Goal: Navigation & Orientation: Find specific page/section

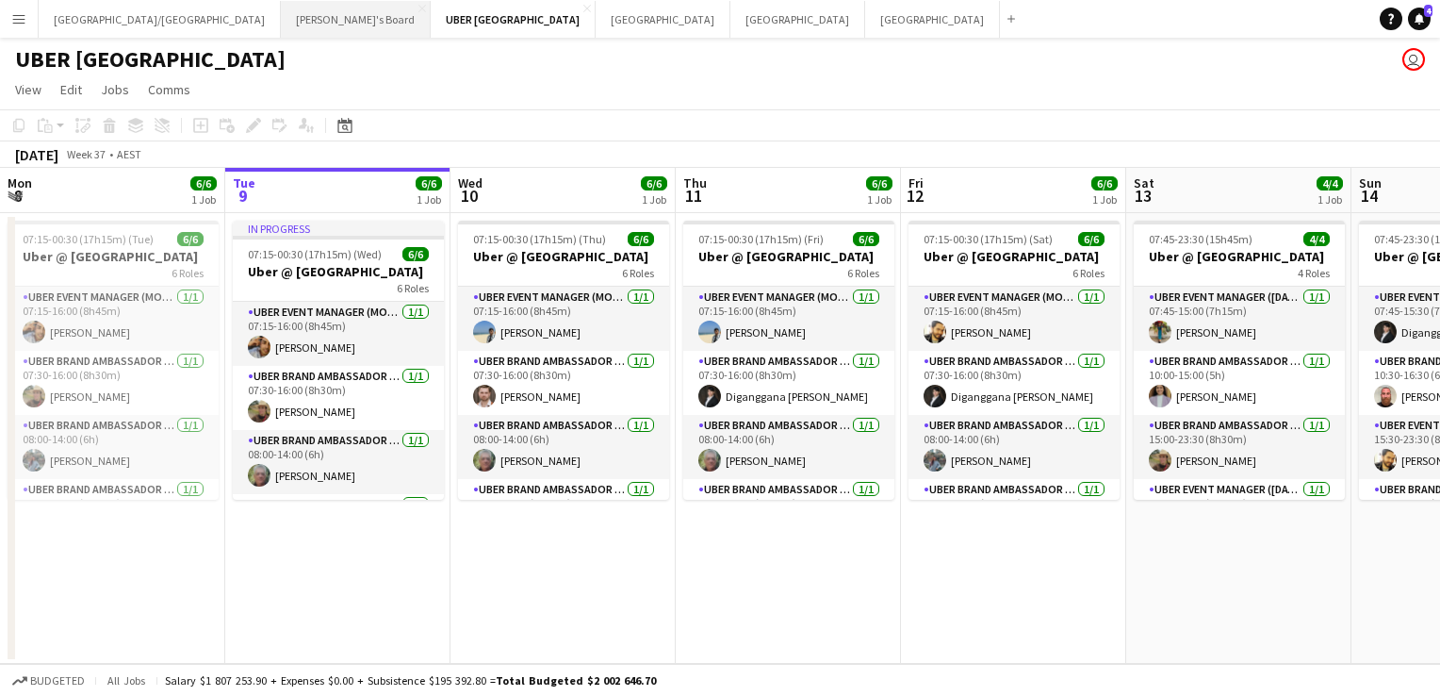
click at [281, 13] on button "Tennille's Board Close" at bounding box center [356, 19] width 150 height 37
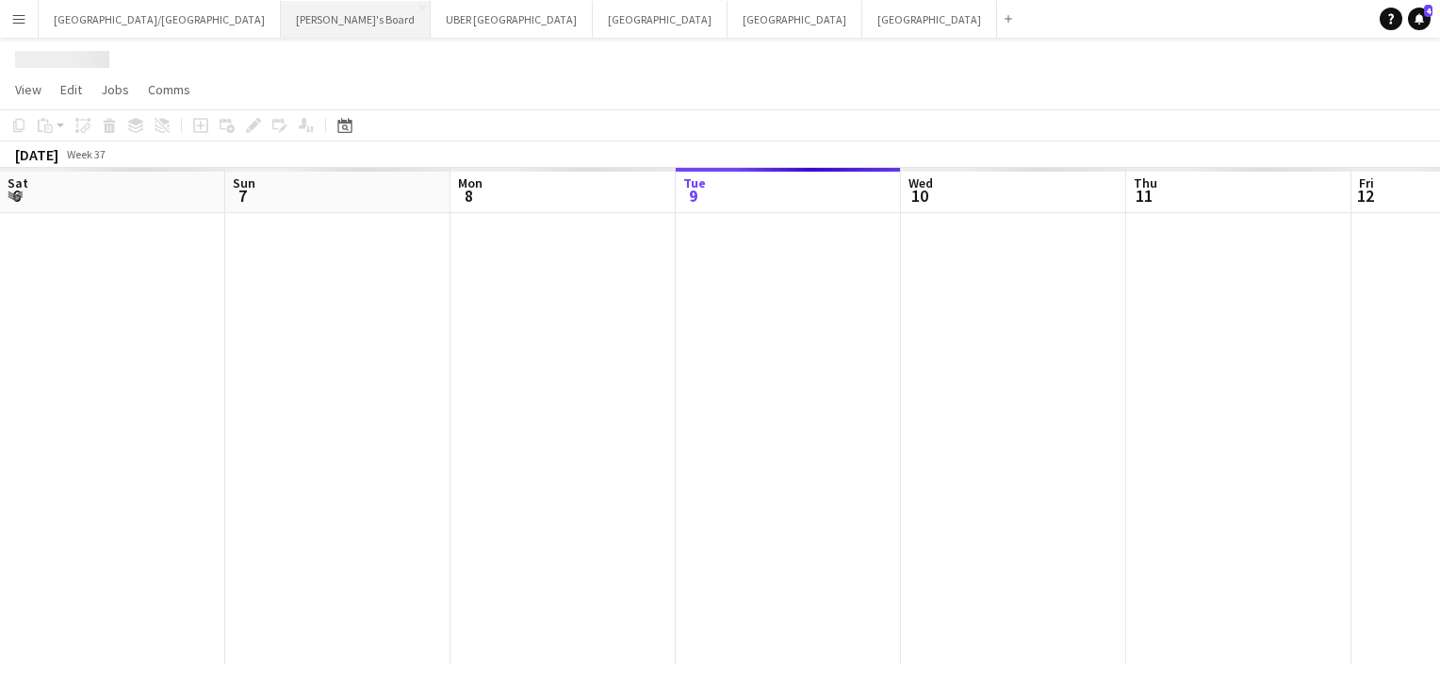
scroll to position [0, 451]
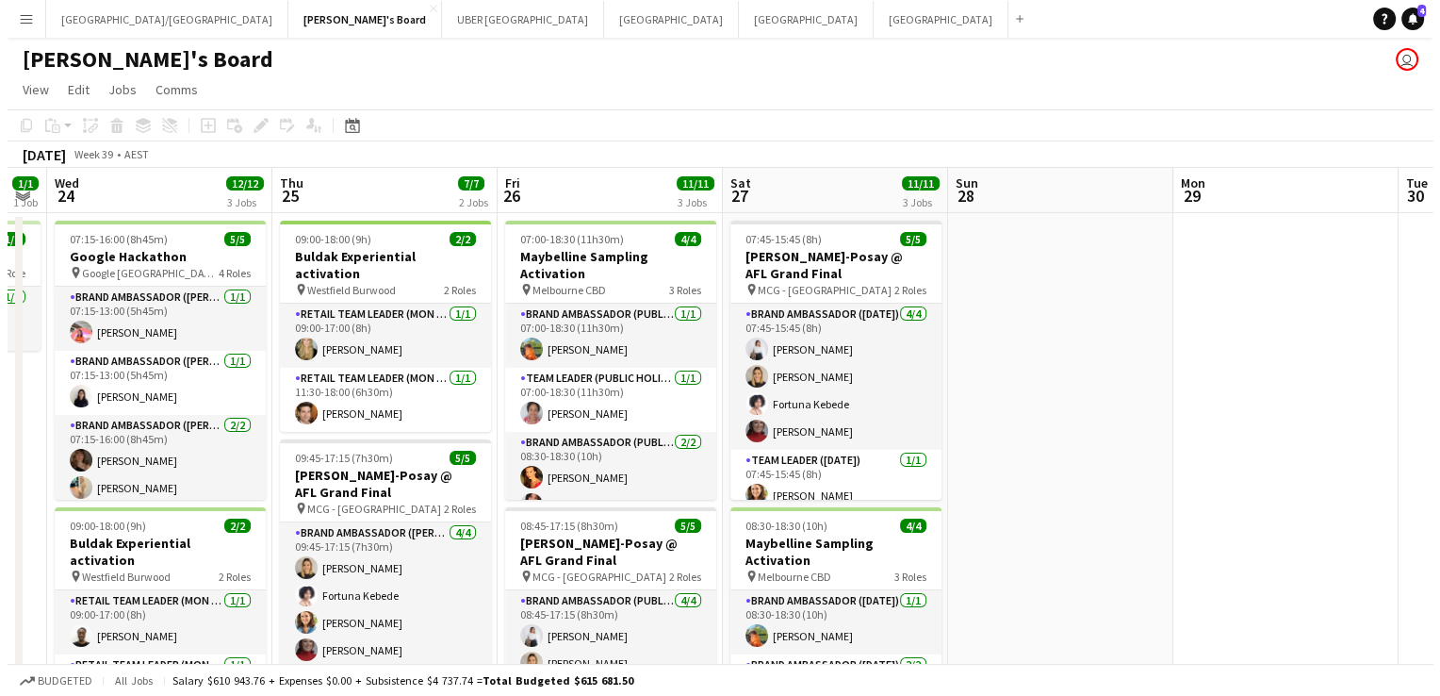
scroll to position [0, 568]
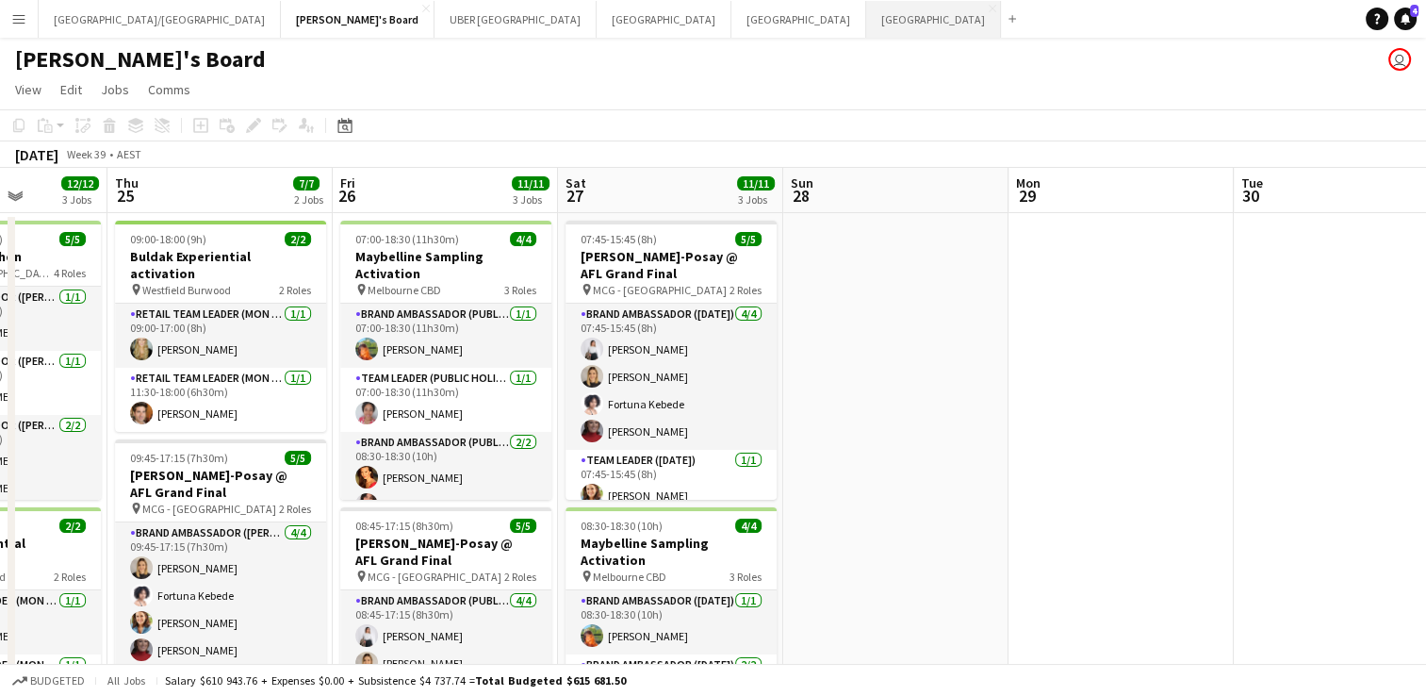
click at [866, 13] on button "Sydney Close" at bounding box center [933, 19] width 135 height 37
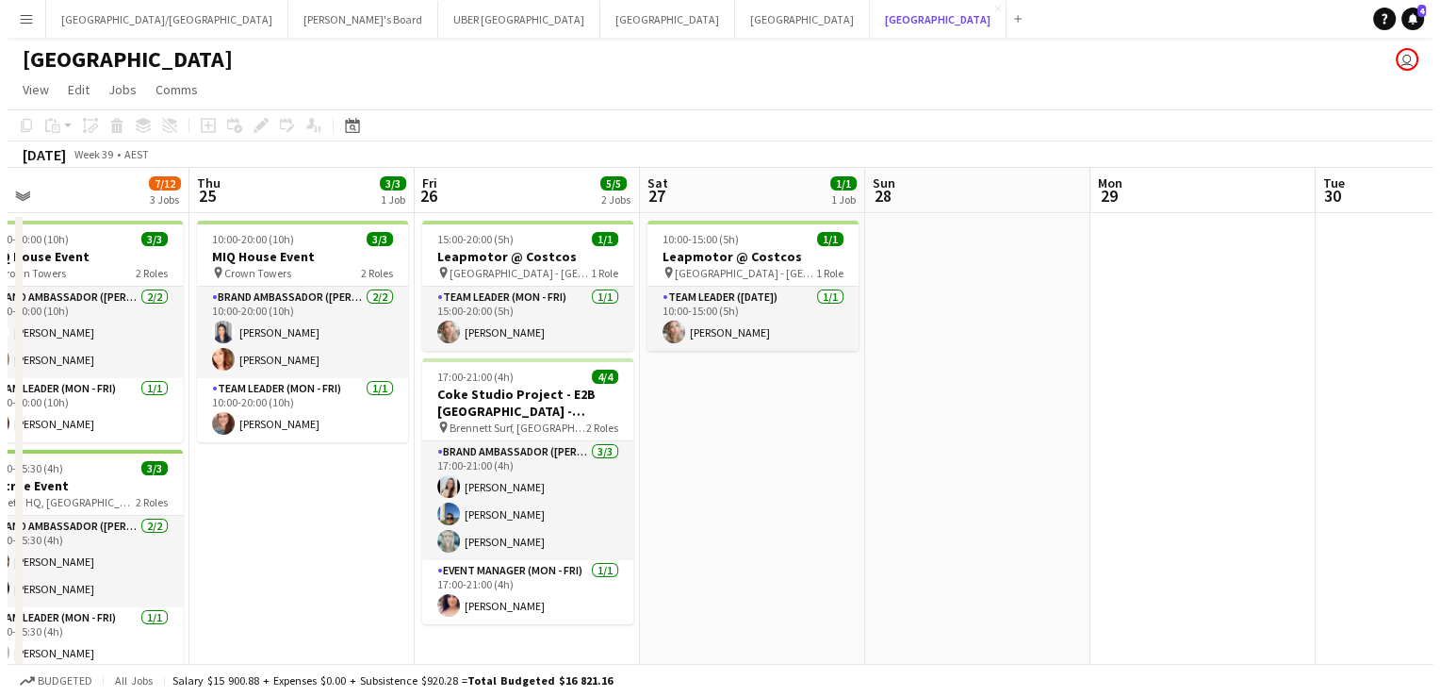
scroll to position [0, 486]
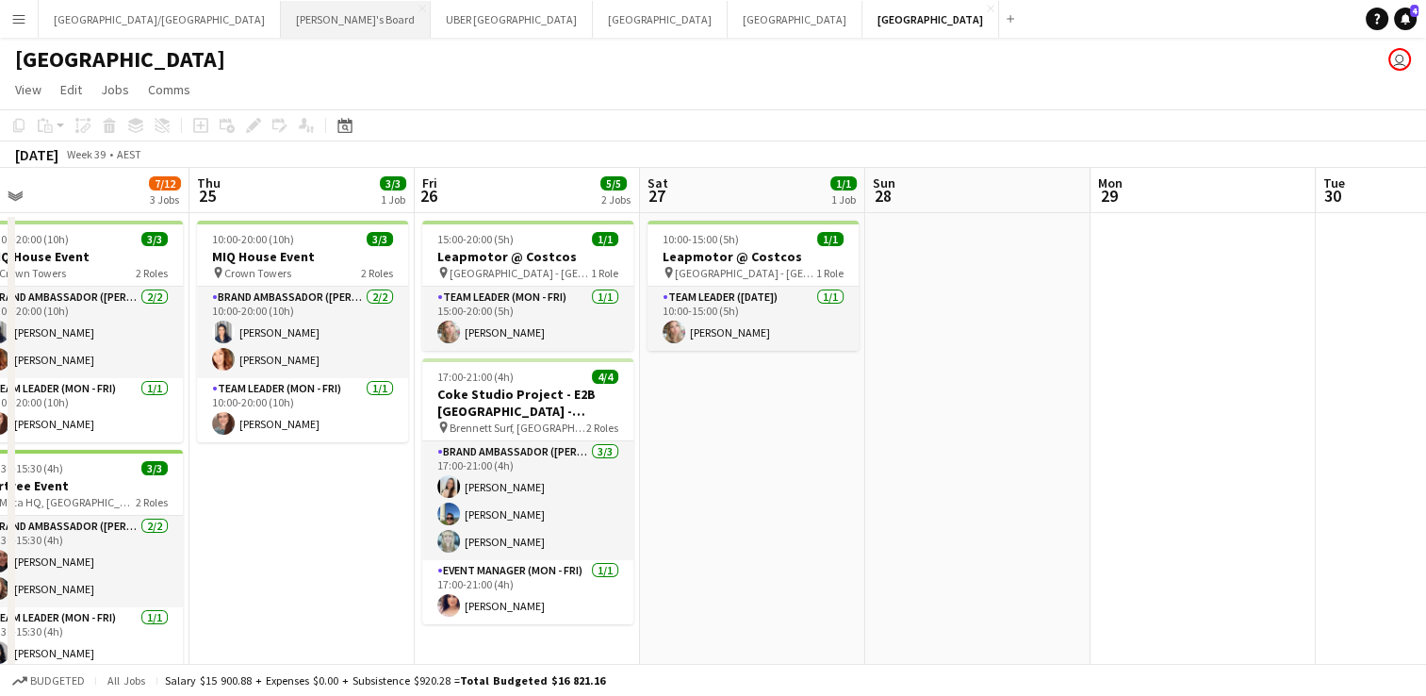
click at [281, 16] on button "Tennille's Board Close" at bounding box center [356, 19] width 150 height 37
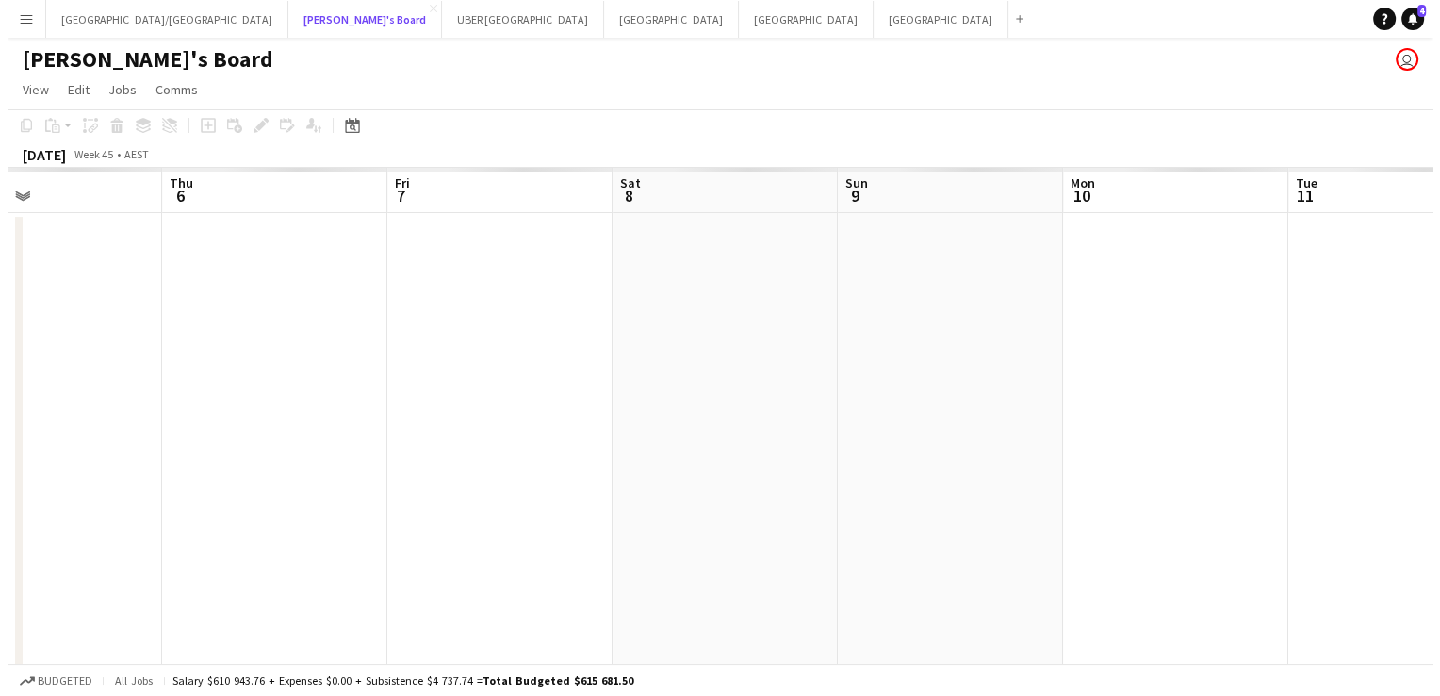
scroll to position [0, 775]
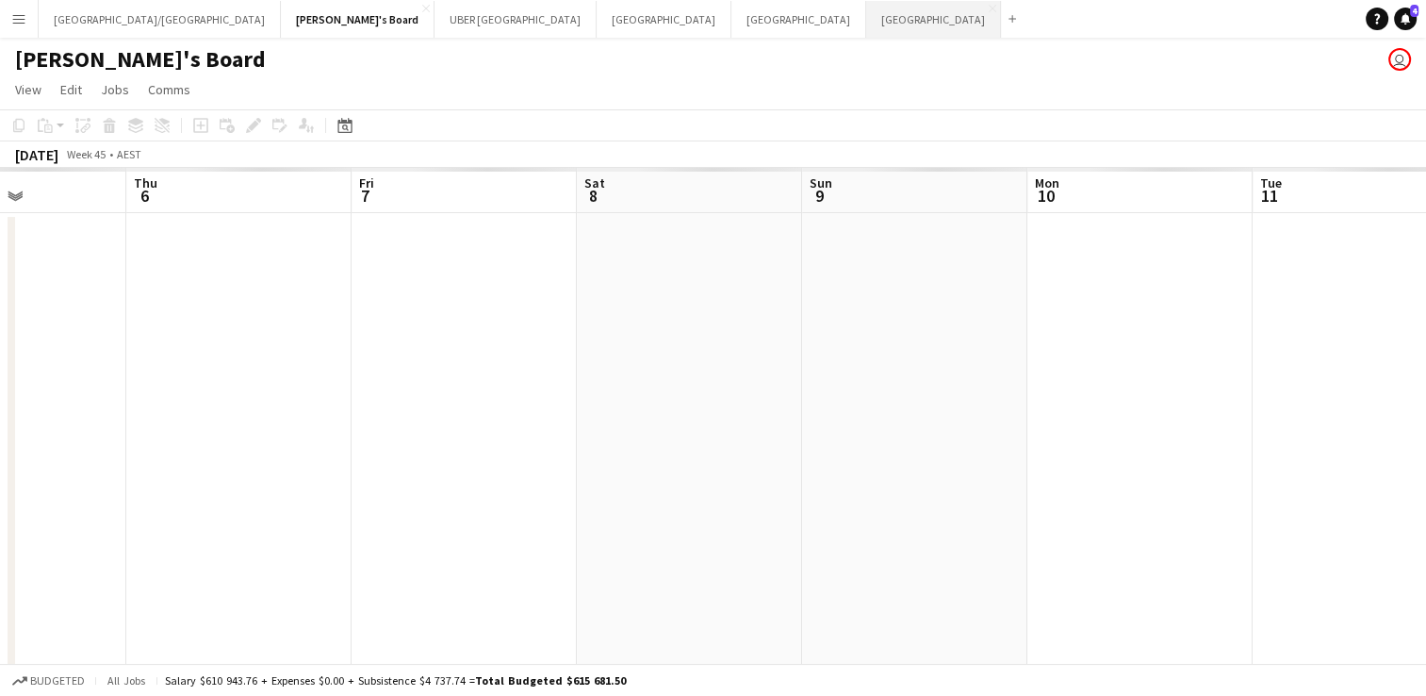
click at [866, 21] on button "Sydney Close" at bounding box center [933, 19] width 135 height 37
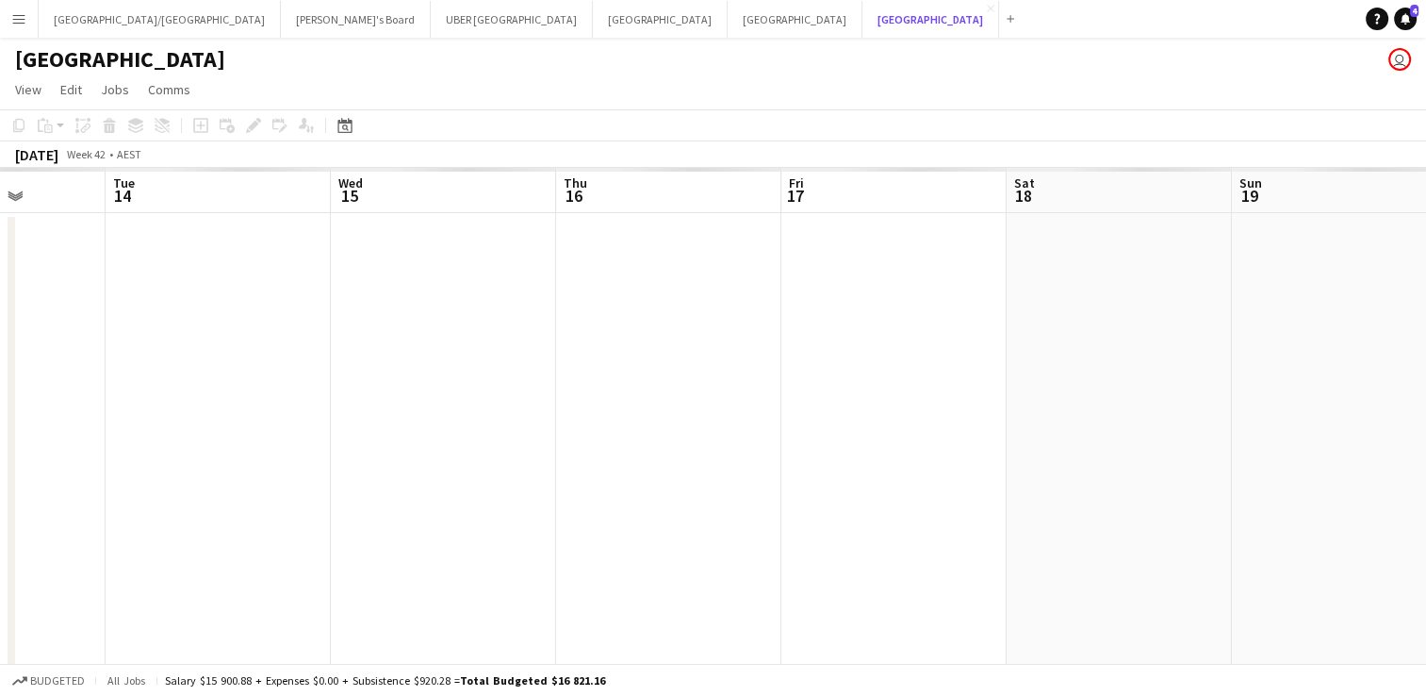
scroll to position [0, 884]
